Goal: Find specific page/section: Find specific page/section

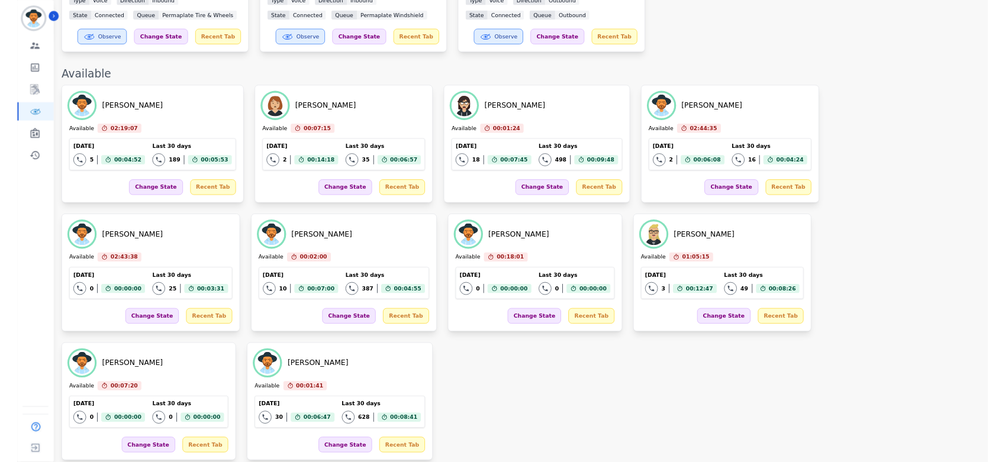
scroll to position [434, 0]
